Goal: Task Accomplishment & Management: Complete application form

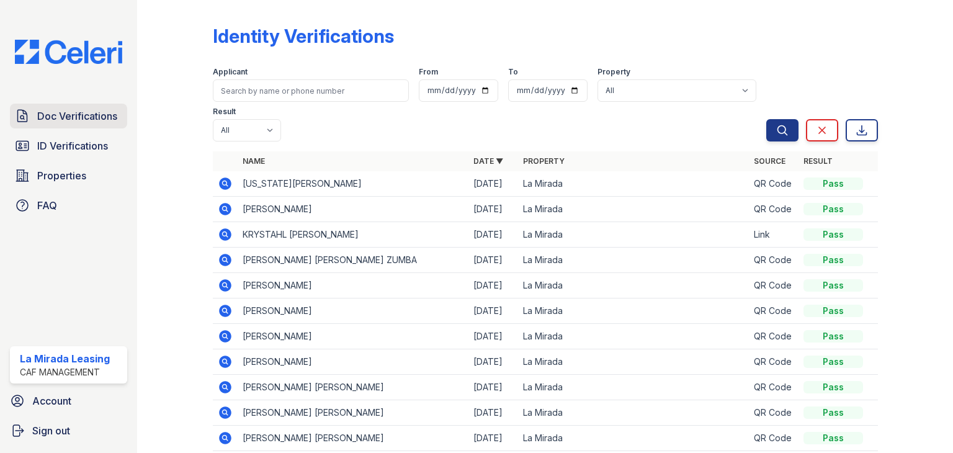
click at [71, 121] on span "Doc Verifications" at bounding box center [77, 116] width 80 height 15
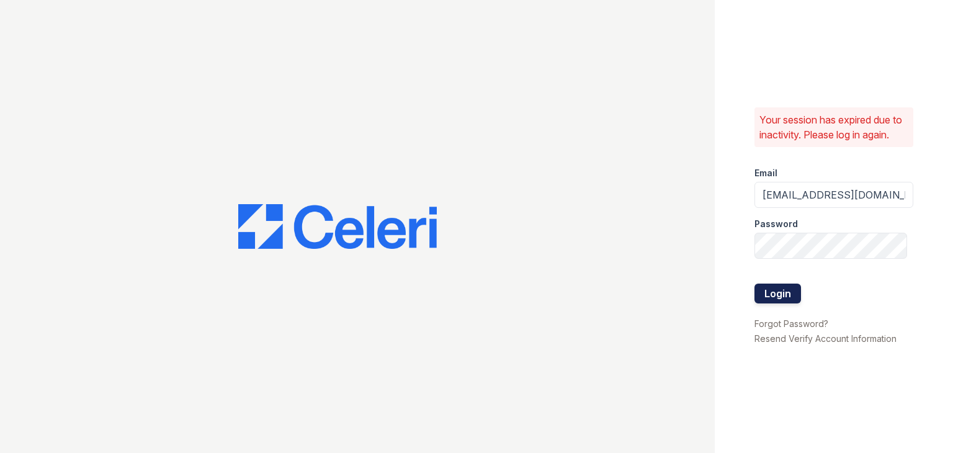
click at [788, 290] on button "Login" at bounding box center [777, 293] width 47 height 20
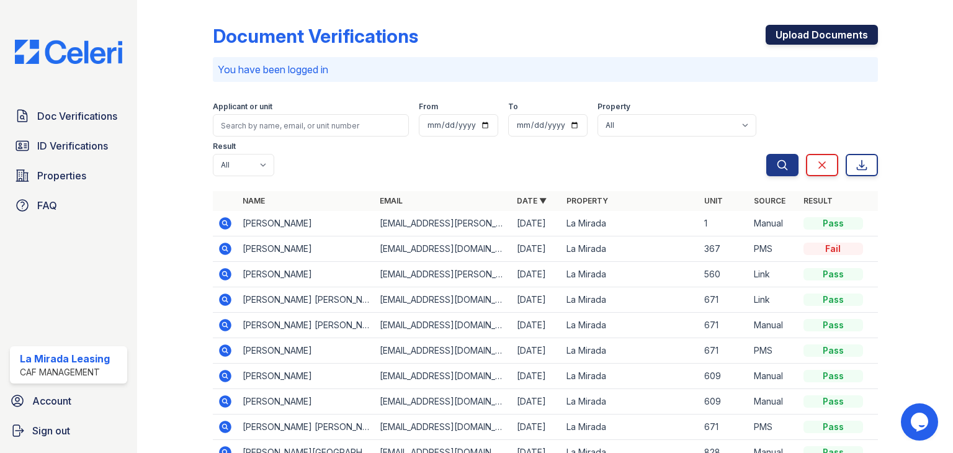
click at [790, 27] on link "Upload Documents" at bounding box center [821, 35] width 112 height 20
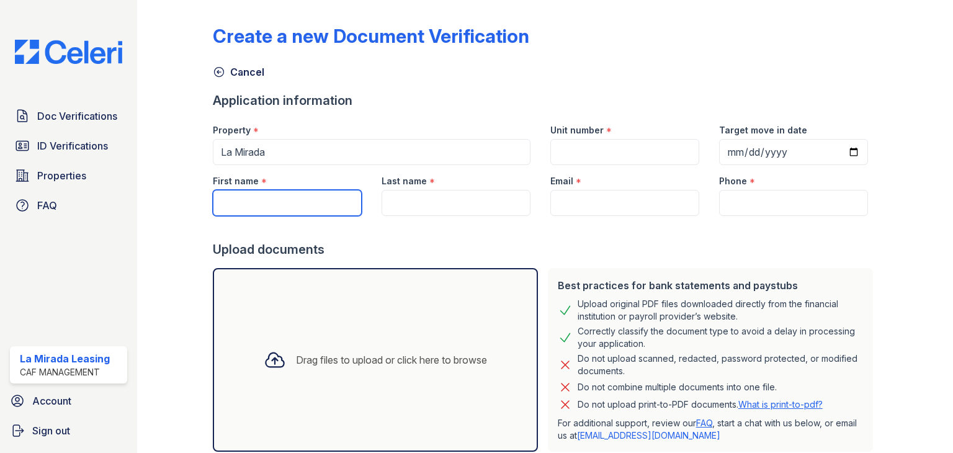
click at [253, 194] on input "First name" at bounding box center [287, 203] width 149 height 26
type input "Brandi"
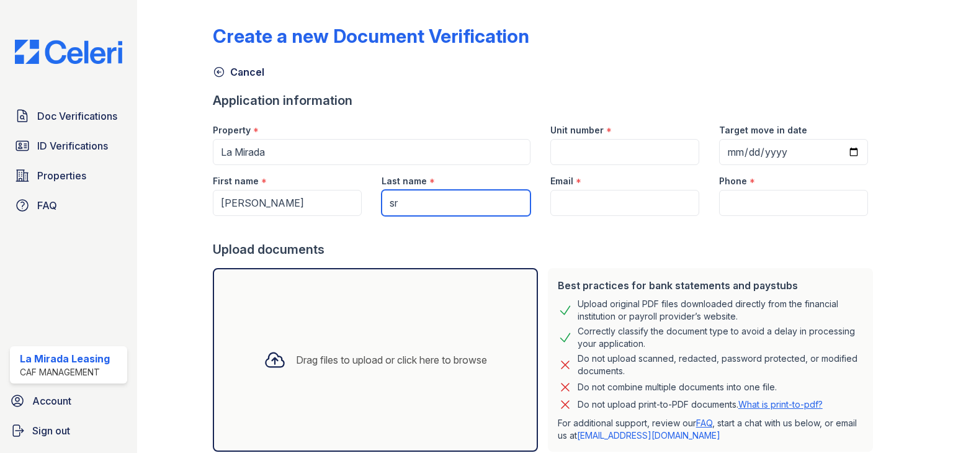
type input "s"
type input "Stevenson"
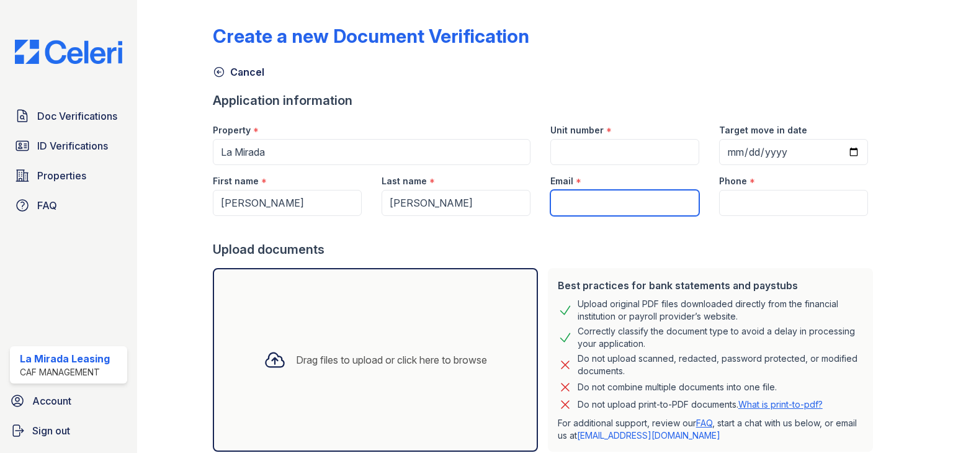
click at [613, 207] on input "Email" at bounding box center [624, 203] width 149 height 26
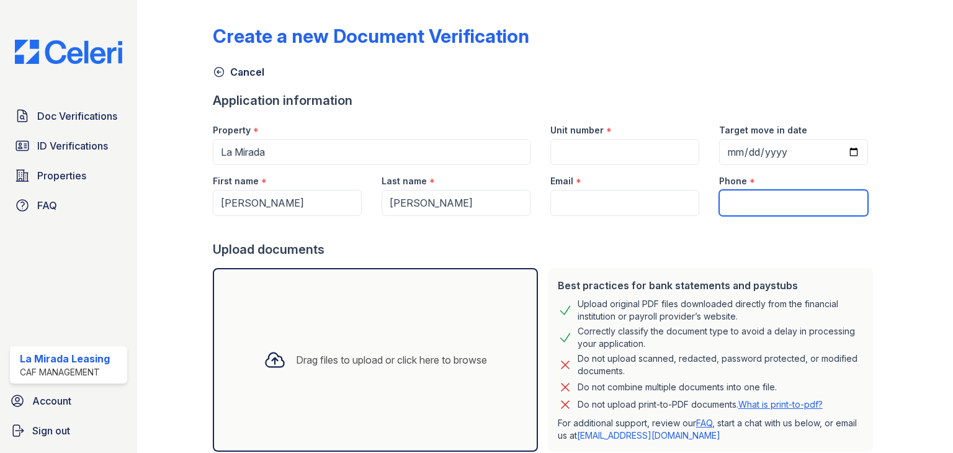
click at [736, 199] on input "Phone" at bounding box center [793, 203] width 149 height 26
paste input "314) 737-0104"
type input "314) 737-0104"
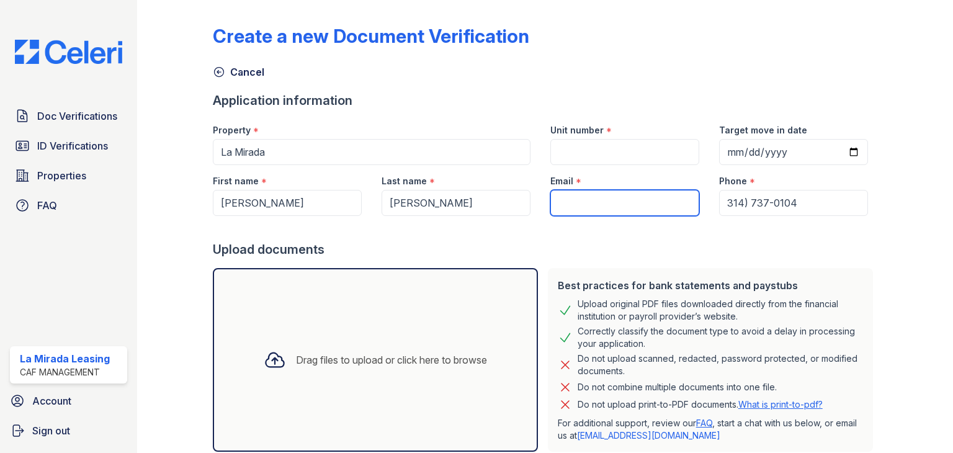
click at [613, 210] on input "Email" at bounding box center [624, 203] width 149 height 26
click at [584, 202] on input "Email" at bounding box center [624, 203] width 149 height 26
paste input "[EMAIL_ADDRESS][DOMAIN_NAME]"
type input "[EMAIL_ADDRESS][DOMAIN_NAME]"
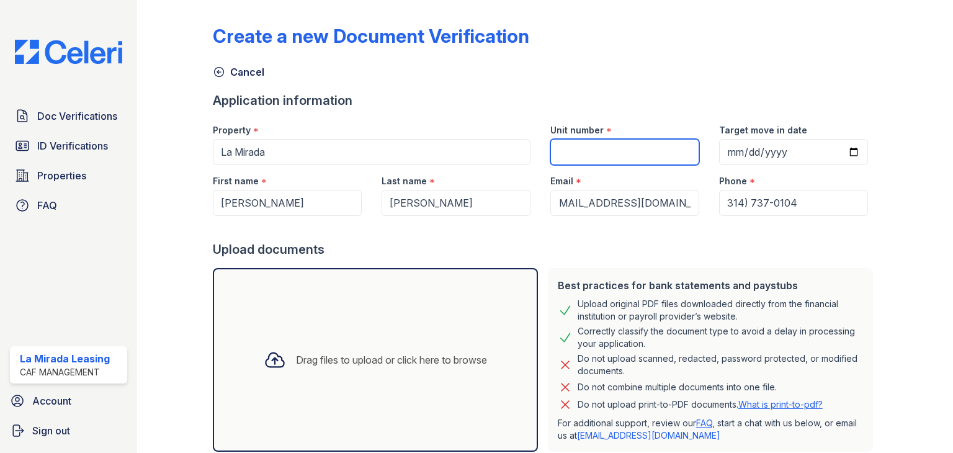
scroll to position [0, 0]
click at [581, 152] on input "Unit number" at bounding box center [624, 152] width 149 height 26
click at [574, 153] on input "Unit number" at bounding box center [624, 152] width 149 height 26
type input "362"
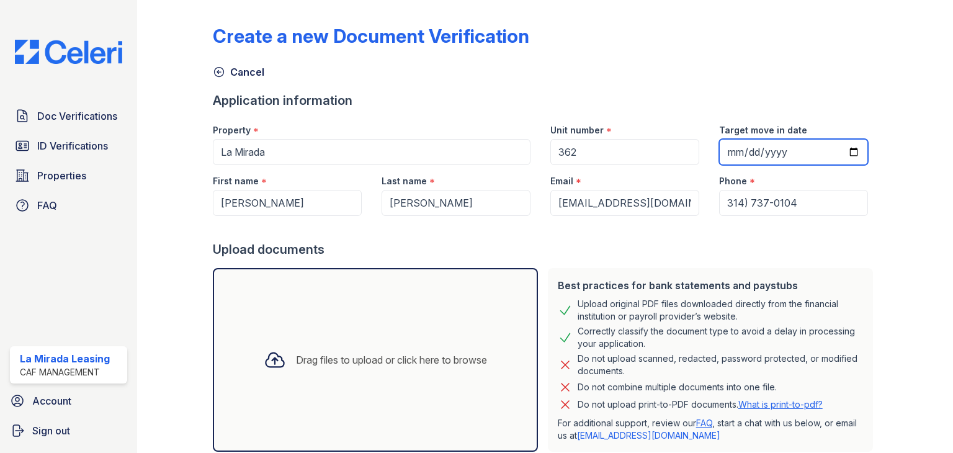
click at [722, 155] on input "Target move in date" at bounding box center [793, 152] width 149 height 26
type input "2025-11-12"
click at [511, 227] on div at bounding box center [545, 228] width 665 height 25
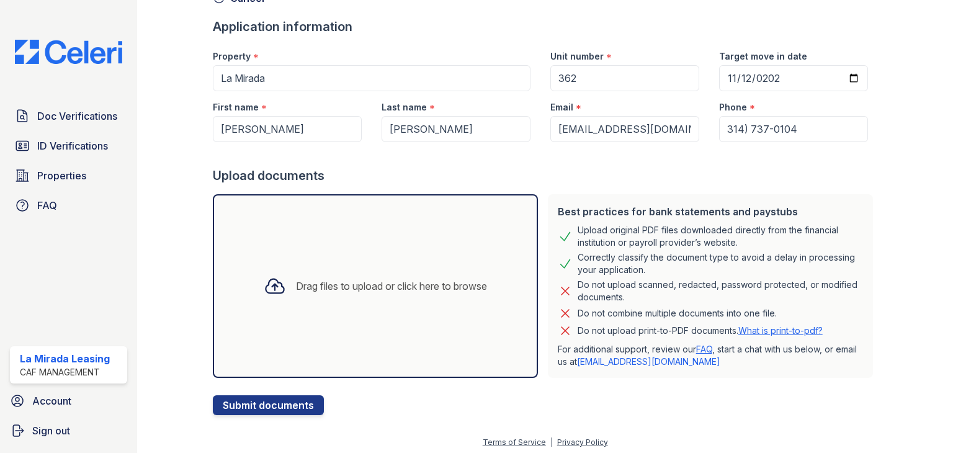
scroll to position [78, 0]
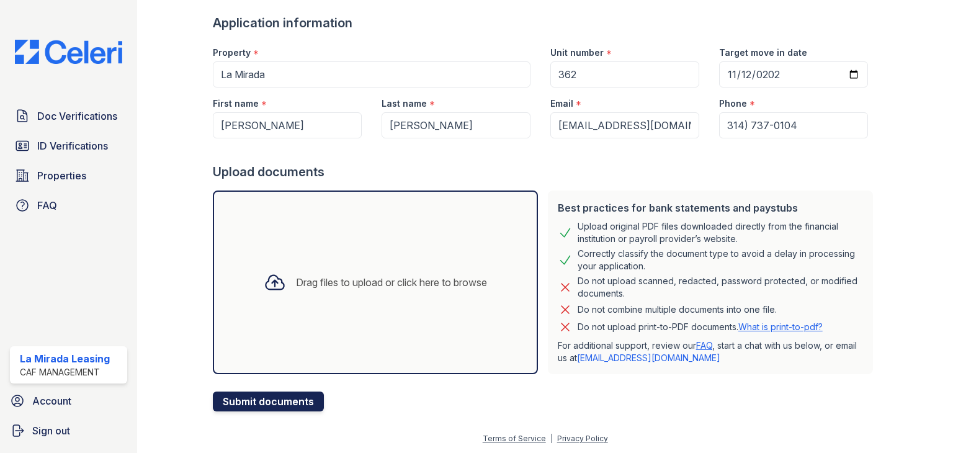
click at [255, 399] on button "Submit documents" at bounding box center [268, 401] width 111 height 20
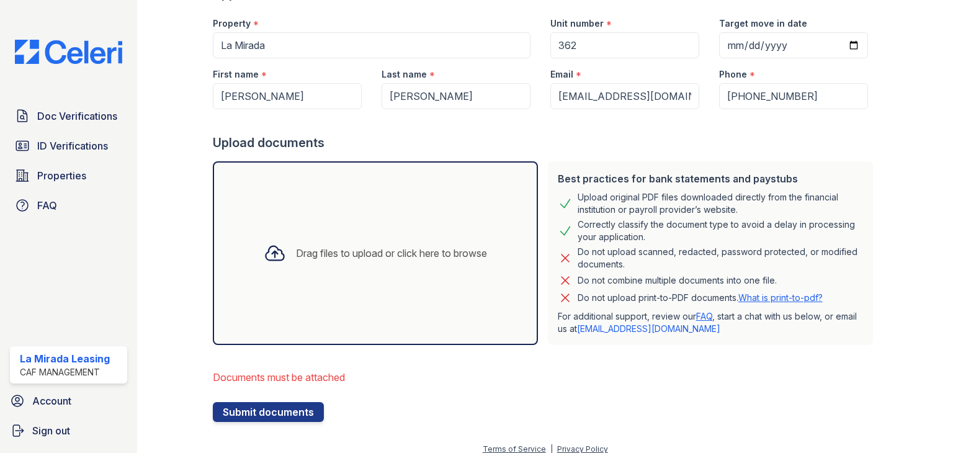
scroll to position [152, 0]
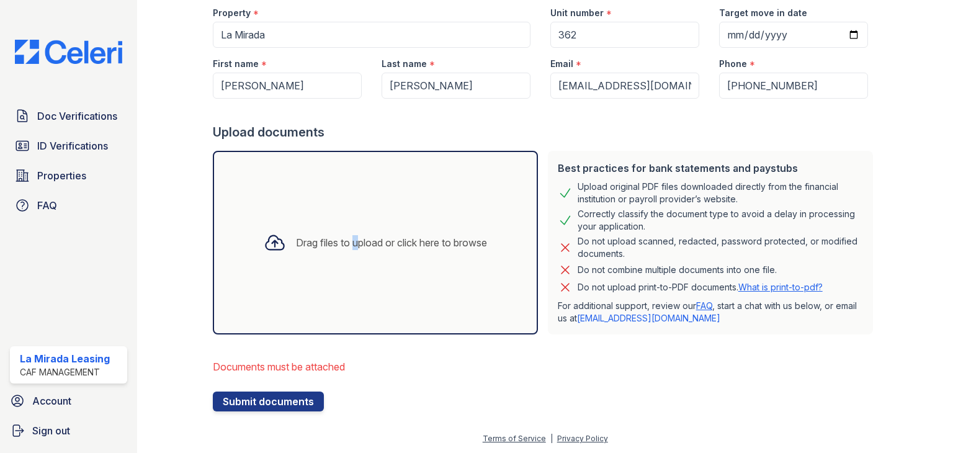
click at [347, 271] on div "Drag files to upload or click here to browse" at bounding box center [375, 243] width 325 height 184
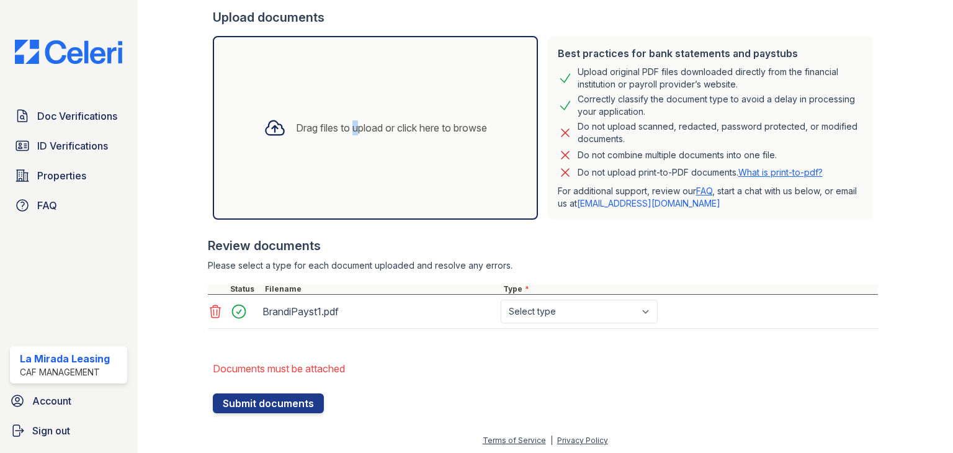
scroll to position [268, 0]
click at [374, 160] on div "Drag files to upload or click here to browse" at bounding box center [375, 127] width 325 height 184
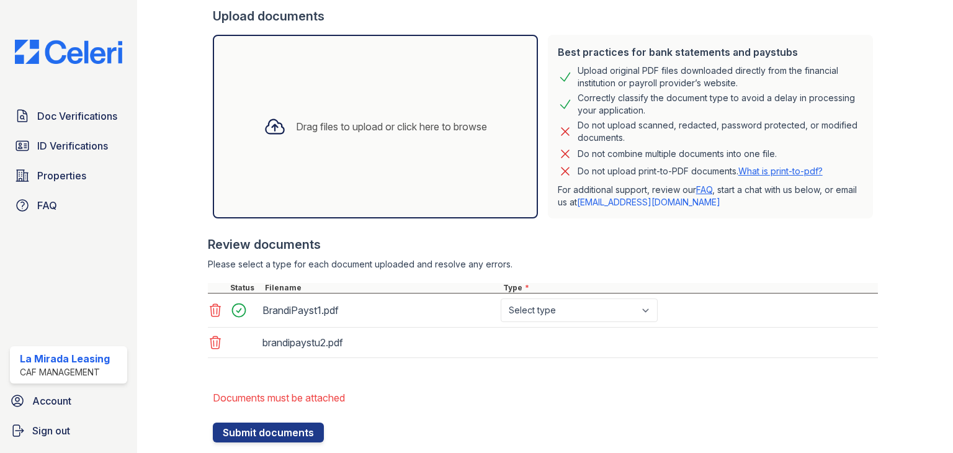
click at [363, 204] on div "Drag files to upload or click here to browse" at bounding box center [375, 127] width 325 height 184
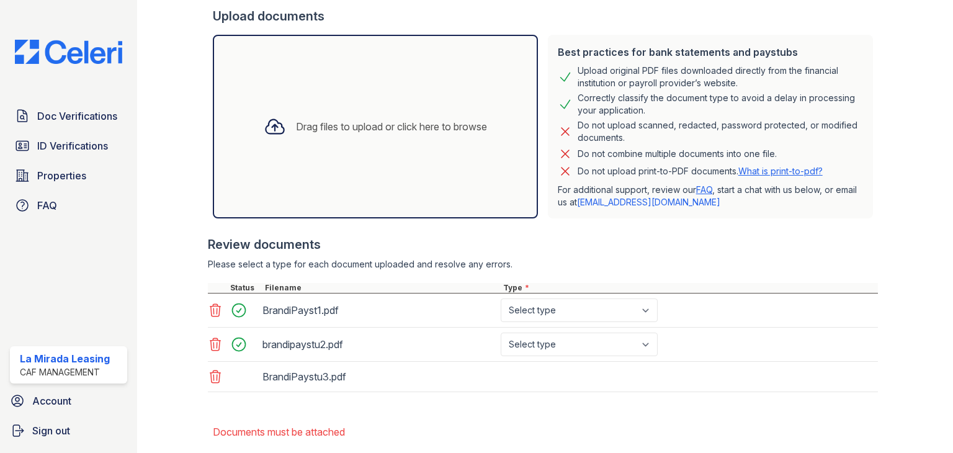
click at [362, 195] on div "Drag files to upload or click here to browse" at bounding box center [375, 127] width 325 height 184
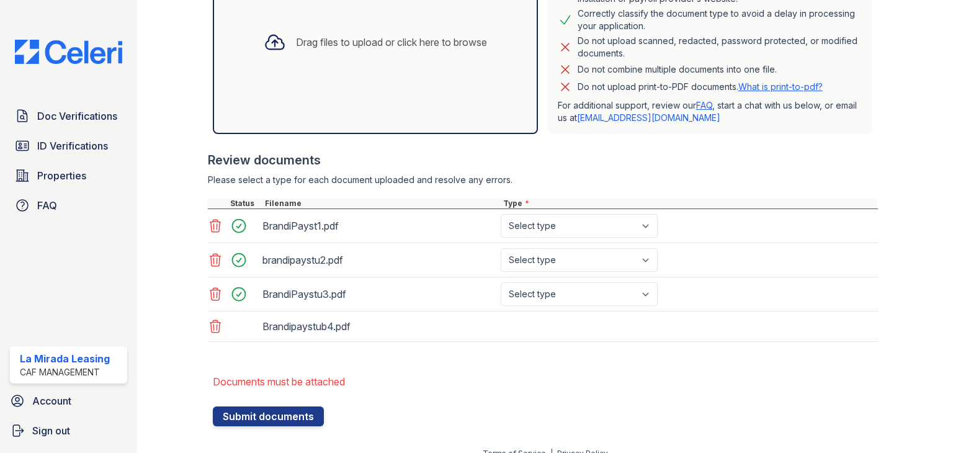
scroll to position [366, 0]
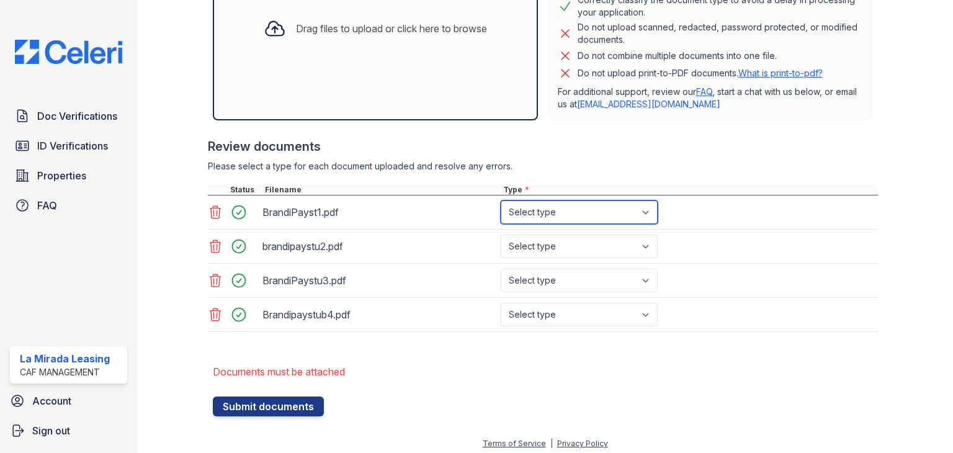
click at [554, 211] on select "Select type Paystub Bank Statement Offer Letter Tax Documents Benefit Award Let…" at bounding box center [579, 212] width 157 height 24
select select "paystub"
click at [501, 200] on select "Select type Paystub Bank Statement Offer Letter Tax Documents Benefit Award Let…" at bounding box center [579, 212] width 157 height 24
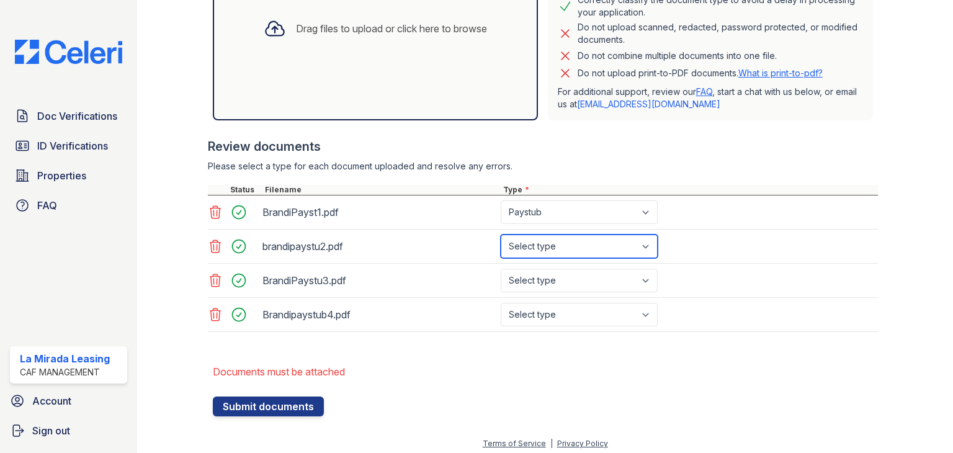
click at [542, 236] on select "Select type Paystub Bank Statement Offer Letter Tax Documents Benefit Award Let…" at bounding box center [579, 246] width 157 height 24
select select "paystub"
click at [501, 234] on select "Select type Paystub Bank Statement Offer Letter Tax Documents Benefit Award Let…" at bounding box center [579, 246] width 157 height 24
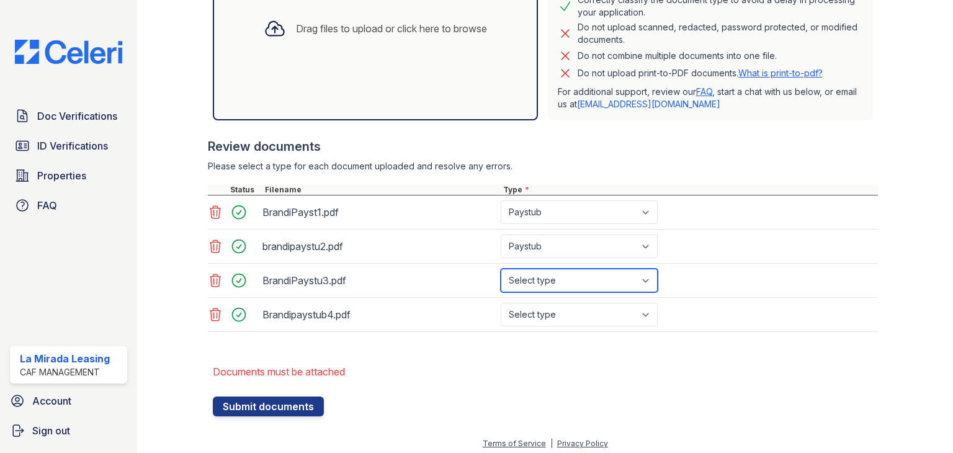
click at [549, 281] on select "Select type Paystub Bank Statement Offer Letter Tax Documents Benefit Award Let…" at bounding box center [579, 281] width 157 height 24
select select "paystub"
click at [501, 269] on select "Select type Paystub Bank Statement Offer Letter Tax Documents Benefit Award Let…" at bounding box center [579, 281] width 157 height 24
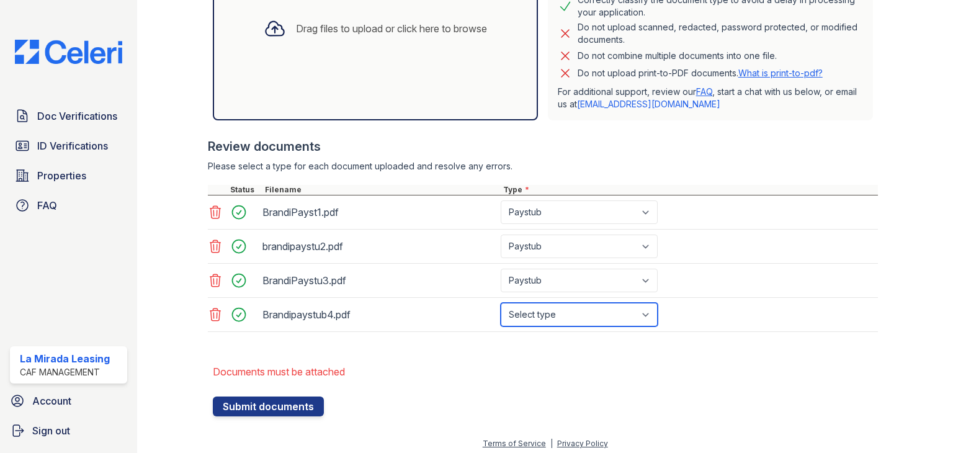
click at [553, 311] on select "Select type Paystub Bank Statement Offer Letter Tax Documents Benefit Award Let…" at bounding box center [579, 315] width 157 height 24
select select "paystub"
click at [501, 303] on select "Select type Paystub Bank Statement Offer Letter Tax Documents Benefit Award Let…" at bounding box center [579, 315] width 157 height 24
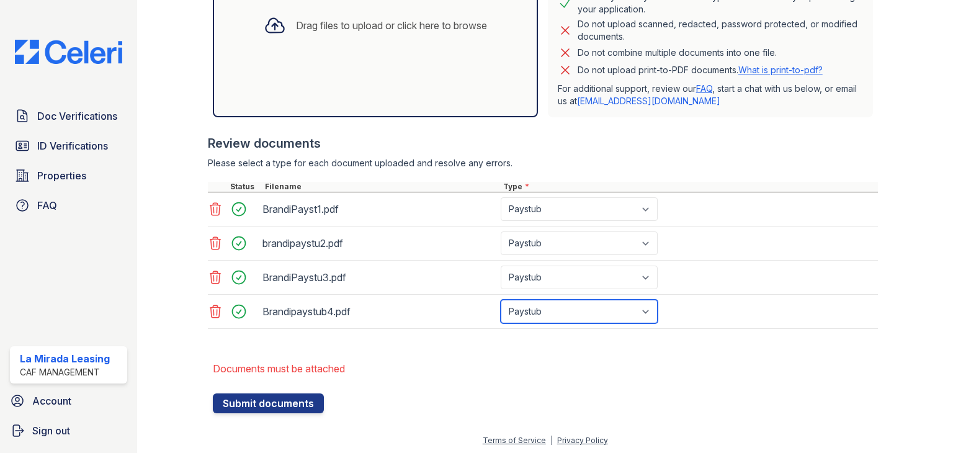
scroll to position [370, 0]
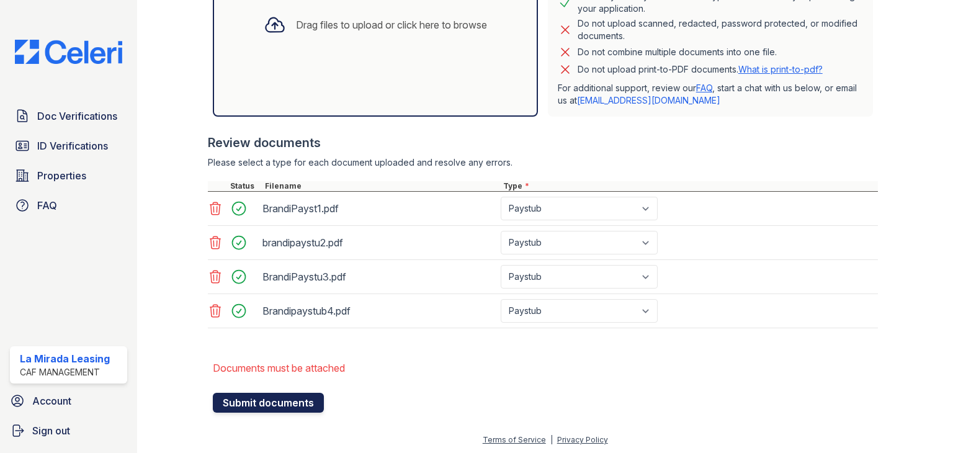
click at [299, 399] on button "Submit documents" at bounding box center [268, 403] width 111 height 20
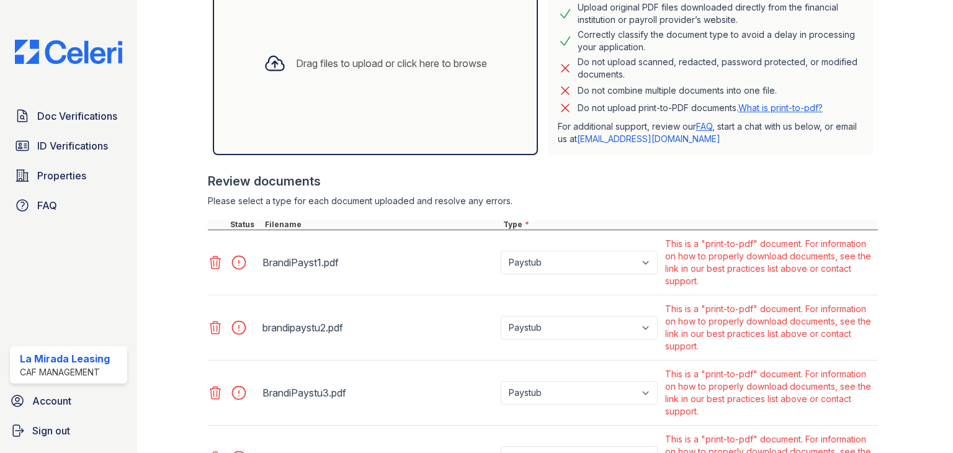
scroll to position [331, 0]
click at [528, 257] on select "Paystub Bank Statement Offer Letter Tax Documents Benefit Award Letter Investme…" at bounding box center [579, 263] width 157 height 24
select select "other"
click at [501, 251] on select "Paystub Bank Statement Offer Letter Tax Documents Benefit Award Letter Investme…" at bounding box center [579, 263] width 157 height 24
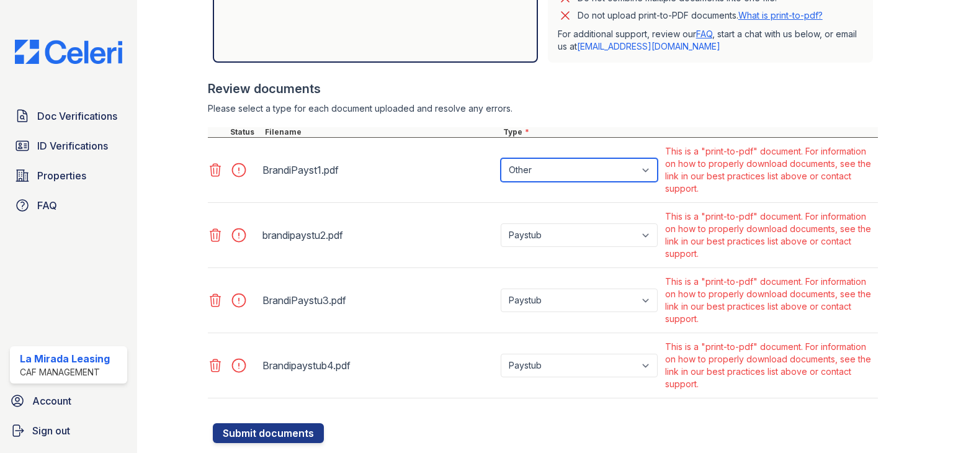
scroll to position [455, 0]
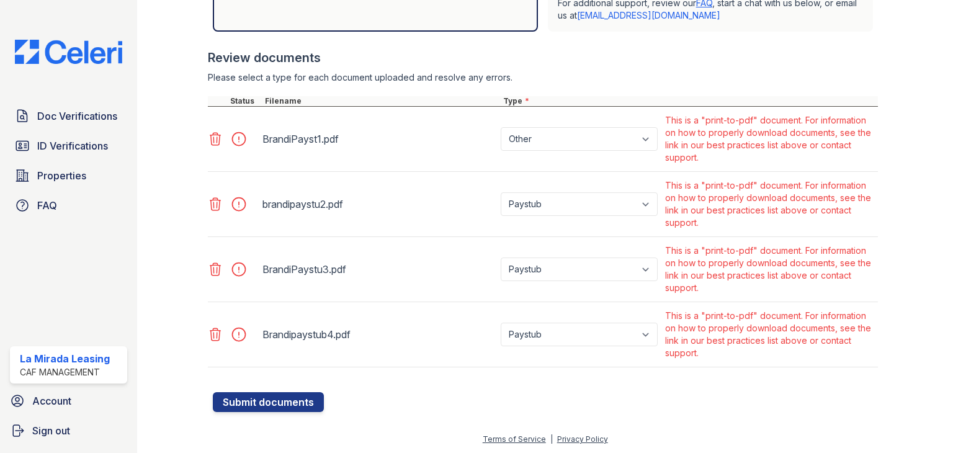
click at [540, 189] on div "Paystub Bank Statement Offer Letter Tax Documents Benefit Award Letter Investme…" at bounding box center [580, 204] width 164 height 55
click at [542, 209] on select "Paystub Bank Statement Offer Letter Tax Documents Benefit Award Letter Investme…" at bounding box center [579, 204] width 157 height 24
select select "other"
click at [501, 192] on select "Paystub Bank Statement Offer Letter Tax Documents Benefit Award Letter Investme…" at bounding box center [579, 204] width 157 height 24
click at [553, 269] on select "Paystub Bank Statement Offer Letter Tax Documents Benefit Award Letter Investme…" at bounding box center [579, 269] width 157 height 24
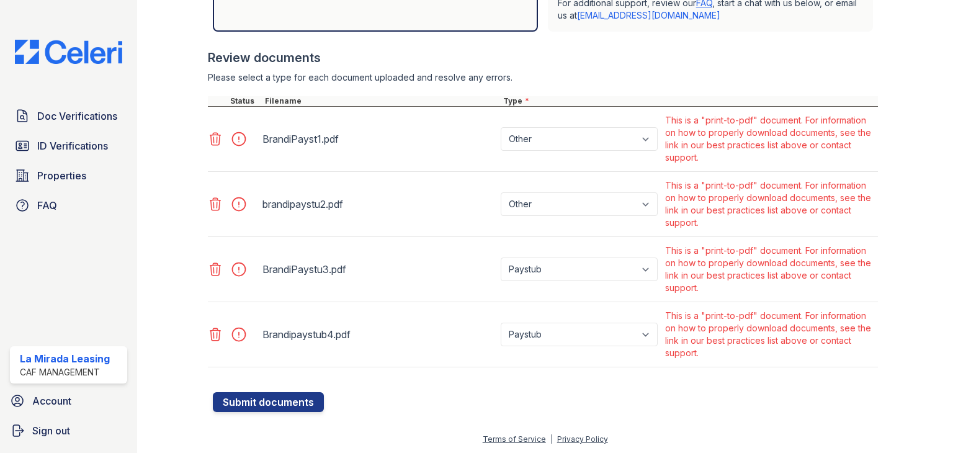
click at [548, 396] on form "Application information Property * La Mirada Unit number * 362 Target move in d…" at bounding box center [545, 42] width 665 height 740
click at [572, 269] on select "Paystub Bank Statement Offer Letter Tax Documents Benefit Award Letter Investme…" at bounding box center [579, 269] width 157 height 24
select select "other"
click at [501, 257] on select "Paystub Bank Statement Offer Letter Tax Documents Benefit Award Letter Investme…" at bounding box center [579, 269] width 157 height 24
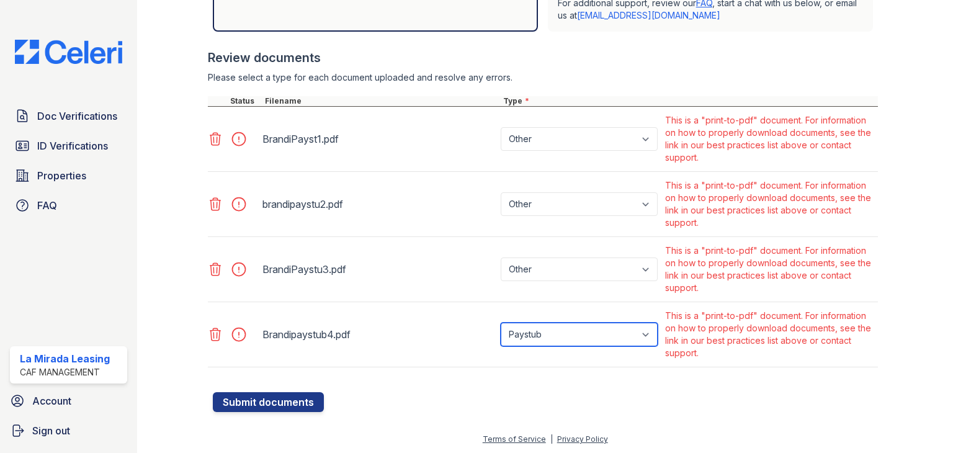
click at [554, 331] on select "Paystub Bank Statement Offer Letter Tax Documents Benefit Award Letter Investme…" at bounding box center [579, 335] width 157 height 24
select select "other"
click at [501, 323] on select "Paystub Bank Statement Offer Letter Tax Documents Benefit Award Letter Investme…" at bounding box center [579, 335] width 157 height 24
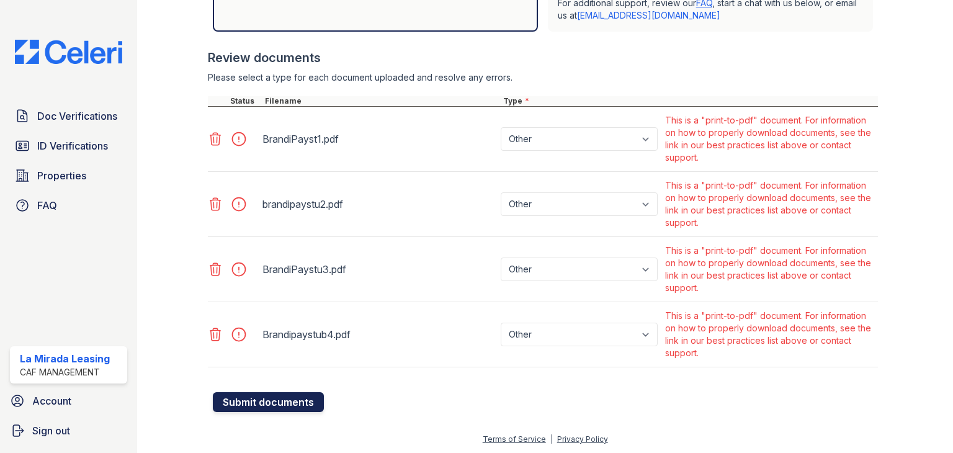
click at [261, 397] on button "Submit documents" at bounding box center [268, 402] width 111 height 20
